Goal: Check status: Check status

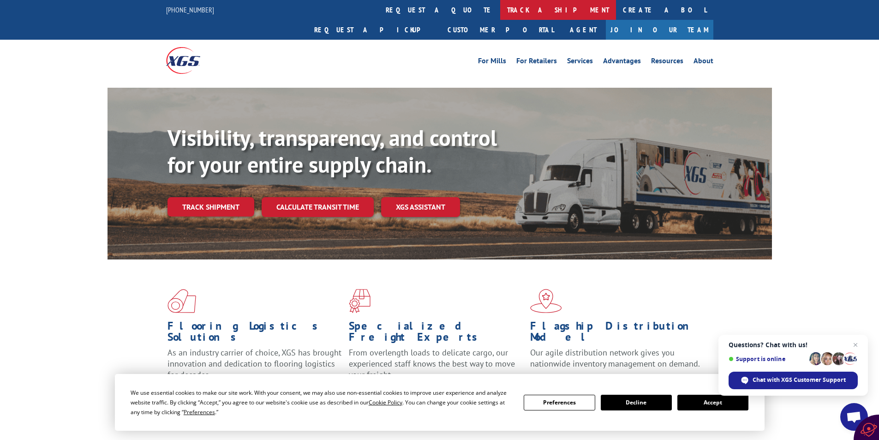
click at [500, 12] on link "track a shipment" at bounding box center [558, 10] width 116 height 20
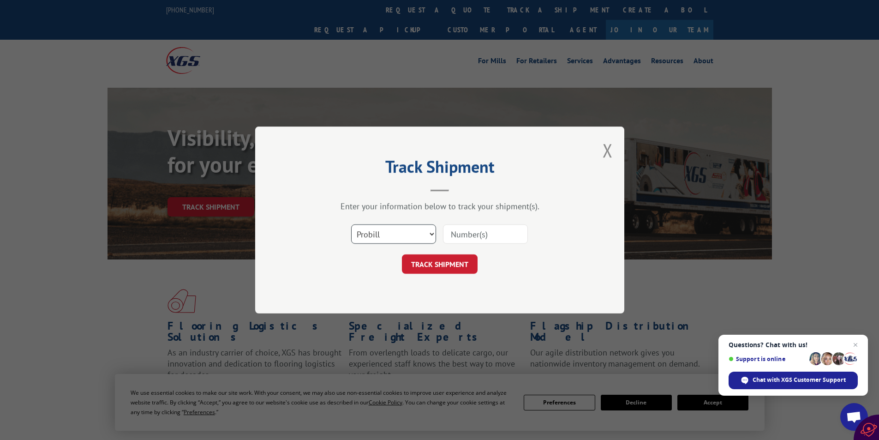
click at [431, 231] on select "Select category... Probill BOL PO" at bounding box center [393, 233] width 85 height 19
select select "bol"
click at [351, 224] on select "Select category... Probill BOL PO" at bounding box center [393, 233] width 85 height 19
click at [508, 231] on input at bounding box center [485, 233] width 85 height 19
type input "2876136"
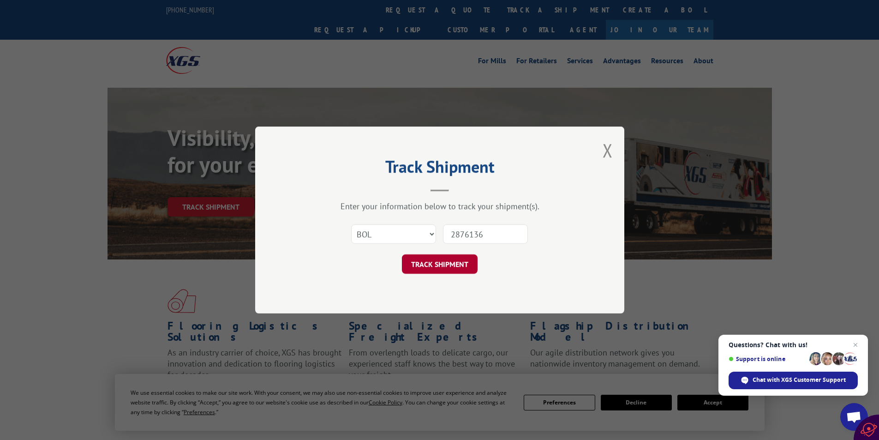
click at [433, 272] on button "TRACK SHIPMENT" at bounding box center [440, 263] width 76 height 19
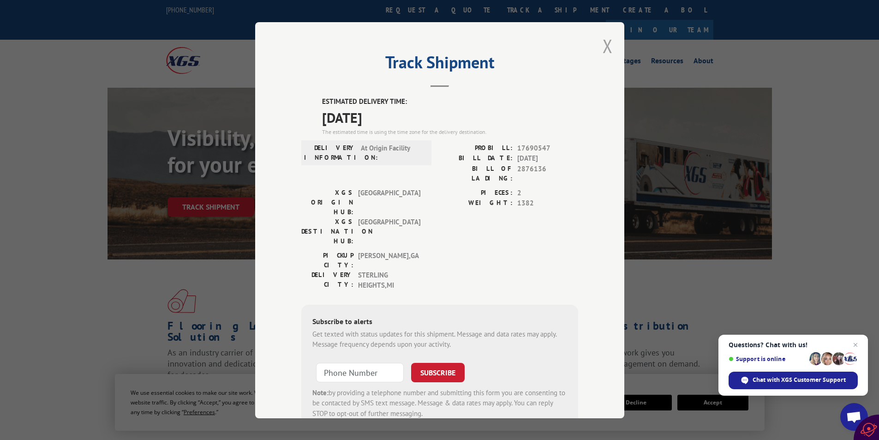
click at [605, 47] on button "Close modal" at bounding box center [608, 46] width 10 height 24
